Goal: Complete application form

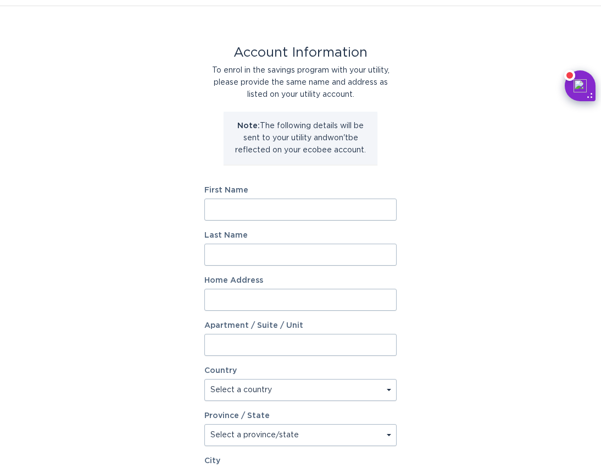
scroll to position [23, 0]
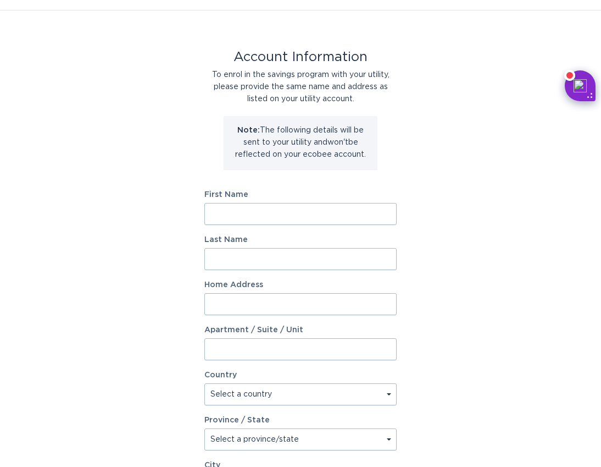
click at [272, 210] on input "First Name" at bounding box center [300, 214] width 192 height 22
type input "Angela"
type input "Parker"
type input "276 Mohn Road"
select select "US"
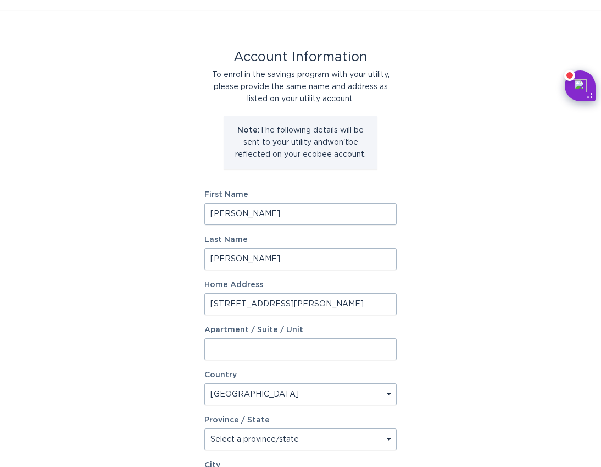
type input "Narrowsburg"
type input "12764"
select select "NY"
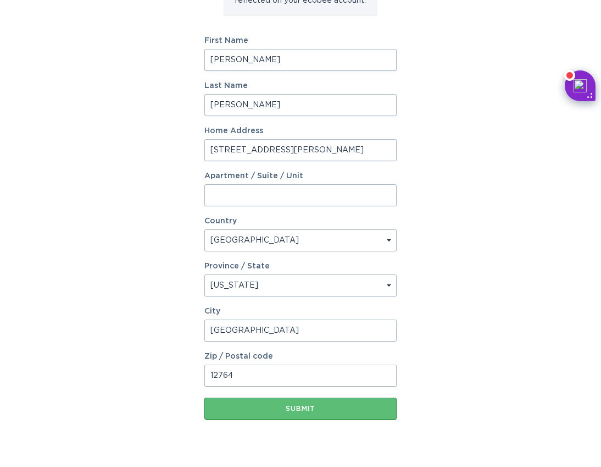
scroll to position [202, 0]
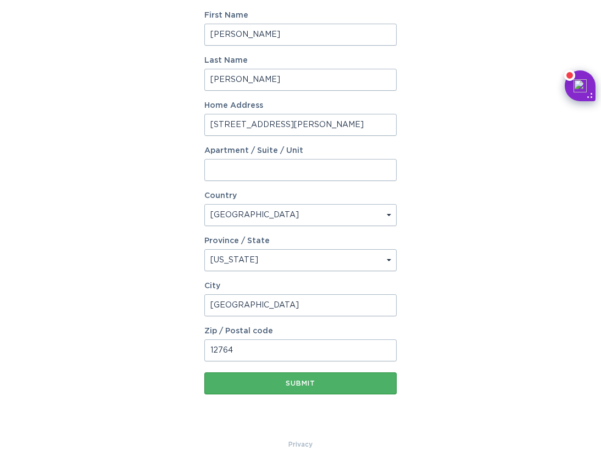
click at [269, 381] on div "Submit" at bounding box center [300, 383] width 181 height 7
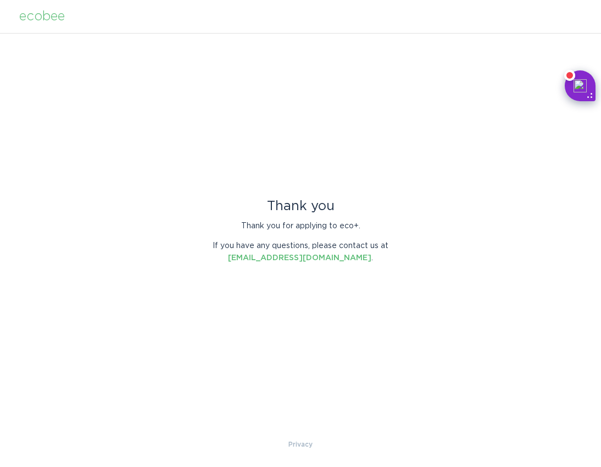
scroll to position [0, 0]
click at [31, 17] on div "ecobee" at bounding box center [42, 16] width 46 height 12
click at [62, 14] on div "ecobee" at bounding box center [42, 16] width 46 height 12
